Goal: Find specific page/section: Find specific page/section

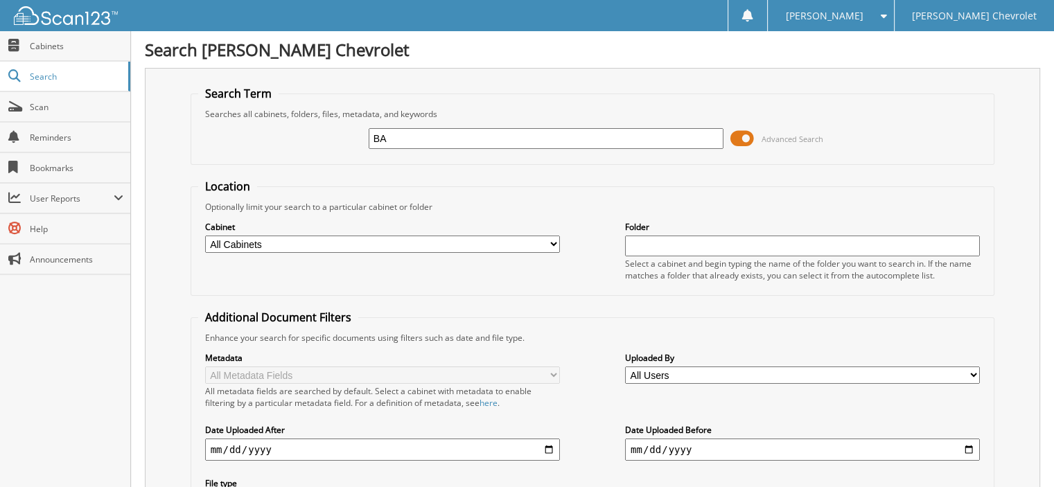
type input "B"
type input "DAILY BANK 2024"
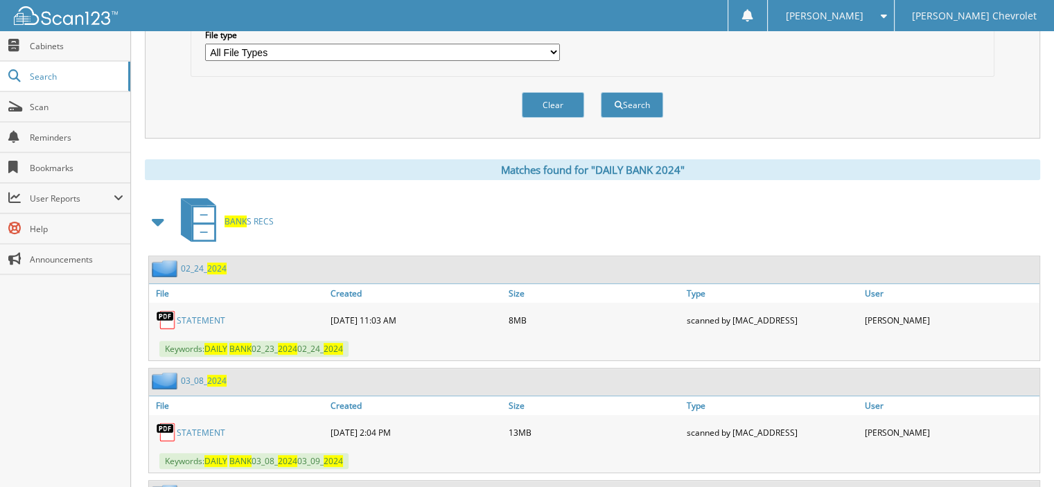
scroll to position [416, 0]
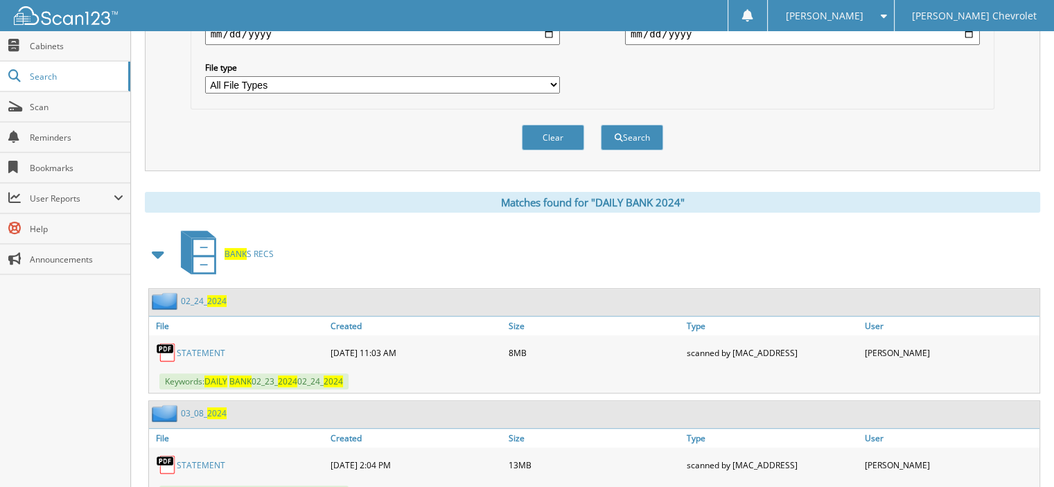
click at [263, 248] on span "BANK S RECS" at bounding box center [248, 254] width 49 height 12
